Goal: Find specific page/section: Find specific page/section

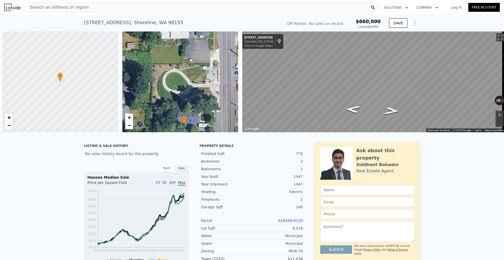
scroll to position [0, 2]
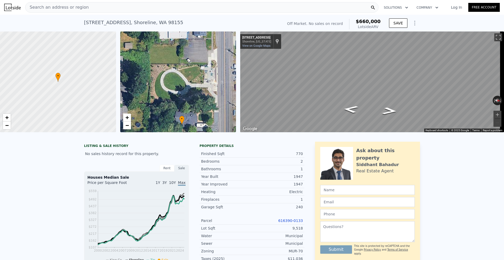
click at [213, 8] on div "Search an address or region" at bounding box center [201, 7] width 353 height 11
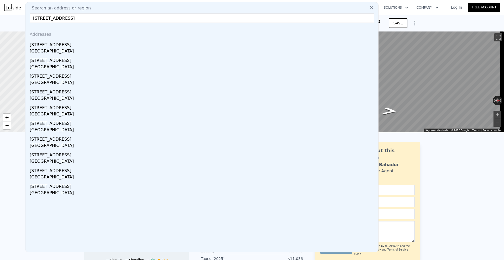
type input "[STREET_ADDRESS]"
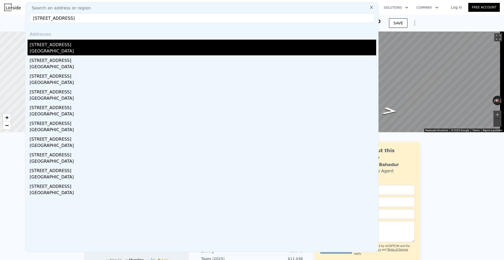
drag, startPoint x: 114, startPoint y: 45, endPoint x: 109, endPoint y: 47, distance: 5.3
click at [109, 47] on div "[STREET_ADDRESS]" at bounding box center [203, 44] width 347 height 8
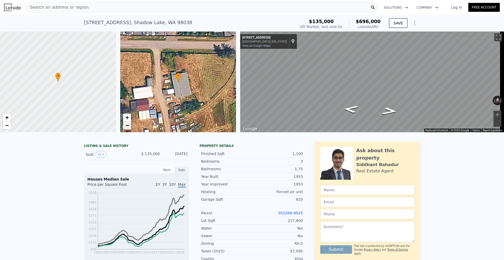
click at [128, 127] on span "−" at bounding box center [126, 125] width 3 height 7
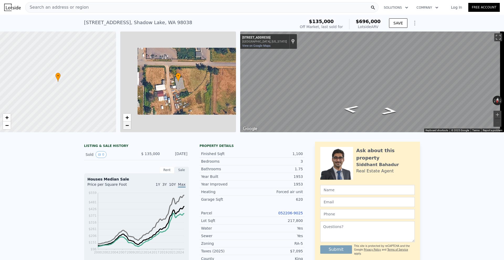
click at [128, 127] on span "−" at bounding box center [126, 125] width 3 height 7
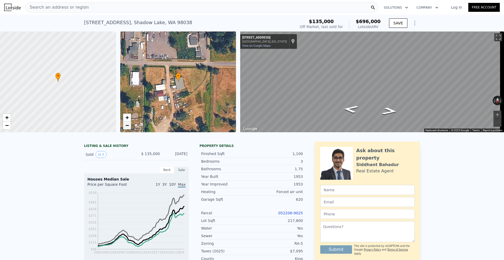
click at [128, 127] on span "−" at bounding box center [126, 125] width 3 height 7
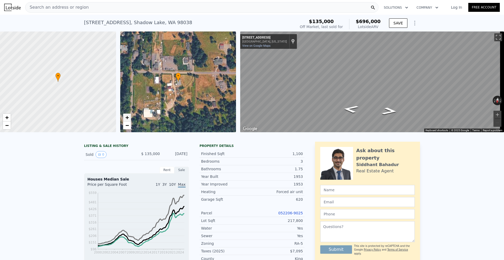
click at [127, 119] on span "+" at bounding box center [126, 117] width 3 height 7
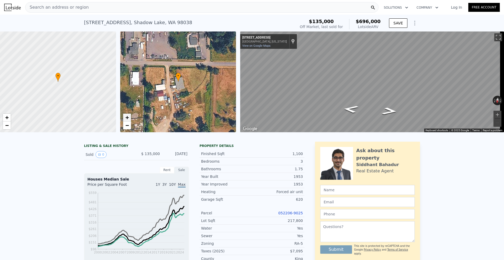
click at [127, 119] on span "+" at bounding box center [126, 117] width 3 height 7
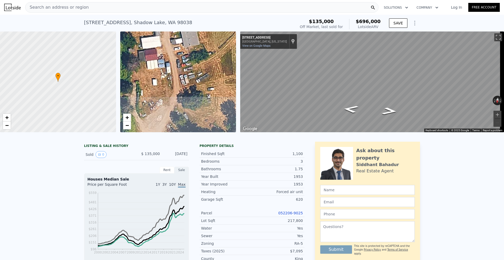
drag, startPoint x: 187, startPoint y: 116, endPoint x: 195, endPoint y: 65, distance: 51.6
click at [195, 65] on div "• + −" at bounding box center [178, 82] width 116 height 101
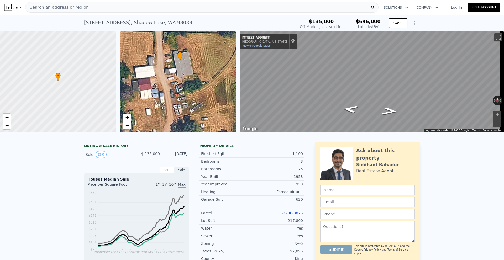
drag, startPoint x: 195, startPoint y: 65, endPoint x: 189, endPoint y: 96, distance: 30.9
click at [189, 96] on div "• + −" at bounding box center [178, 82] width 116 height 101
click at [130, 127] on link "−" at bounding box center [127, 126] width 8 height 8
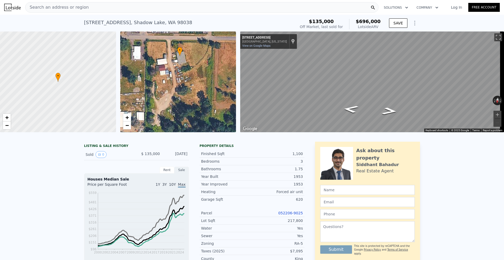
drag, startPoint x: 179, startPoint y: 115, endPoint x: 180, endPoint y: 100, distance: 15.2
click at [180, 100] on div "• + −" at bounding box center [178, 82] width 116 height 101
click at [181, 19] on div "[STREET_ADDRESS] Sold [DATE] for $135k (~ARV $696k )" at bounding box center [189, 24] width 210 height 15
drag, startPoint x: 175, startPoint y: 22, endPoint x: 75, endPoint y: 20, distance: 100.9
click at [72, 19] on div "[STREET_ADDRESS] Sold [DATE] for $135k (~ARV $696k ) $135,000 Off Market, last …" at bounding box center [252, 23] width 504 height 17
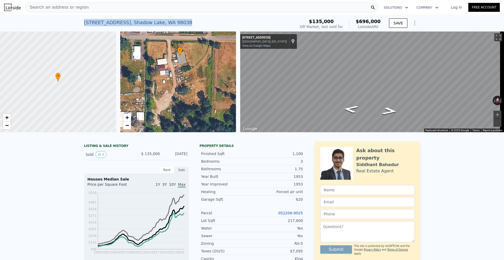
click at [86, 24] on div "[STREET_ADDRESS]" at bounding box center [138, 22] width 108 height 7
